Goal: Check status: Check status

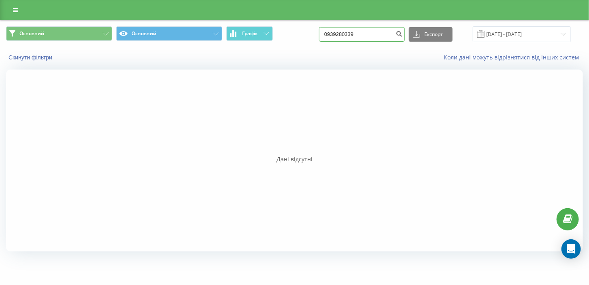
drag, startPoint x: 369, startPoint y: 36, endPoint x: 314, endPoint y: 40, distance: 55.6
click at [314, 40] on div "Основний Основний Графік 0939280339 Експорт .csv .xls .xlsx 18.05.2025 - 18.08.…" at bounding box center [294, 34] width 577 height 16
paste input "380 67 913 2703"
click at [342, 35] on input "380 67 913 2703" at bounding box center [362, 34] width 86 height 15
type input "0 67 913 2703"
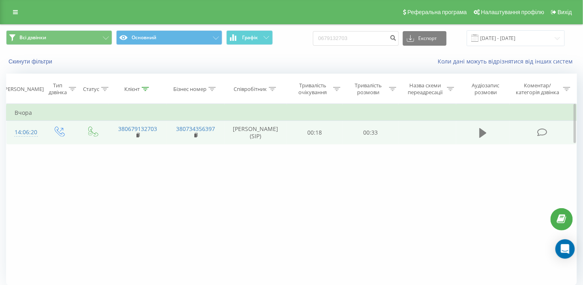
click at [481, 136] on icon at bounding box center [482, 133] width 7 height 10
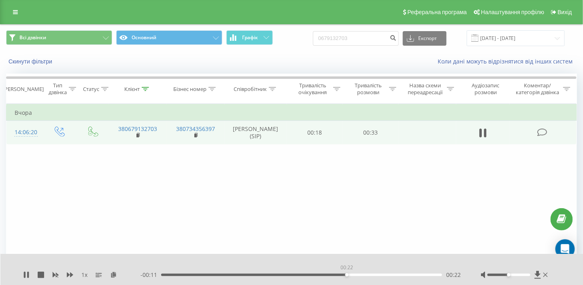
click at [346, 274] on div "00:22" at bounding box center [301, 275] width 281 height 2
